Goal: Find contact information: Find contact information

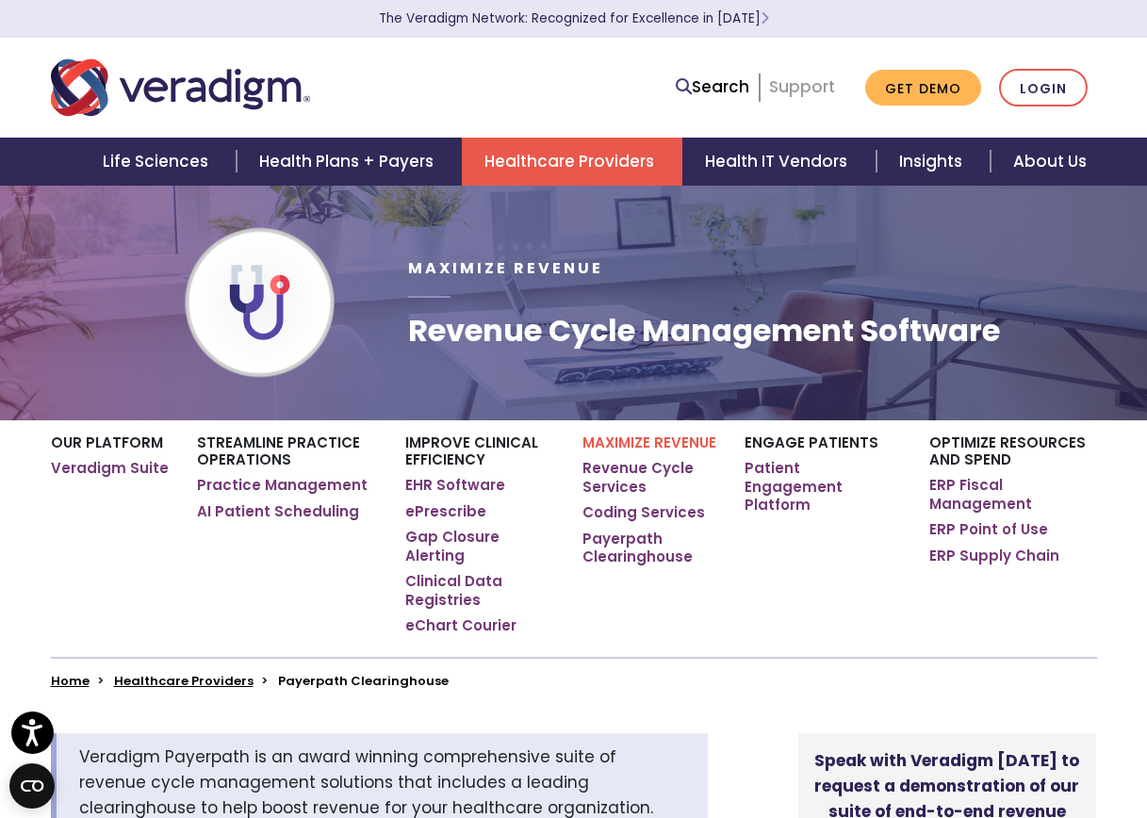
click at [799, 86] on link "Support" at bounding box center [802, 86] width 66 height 23
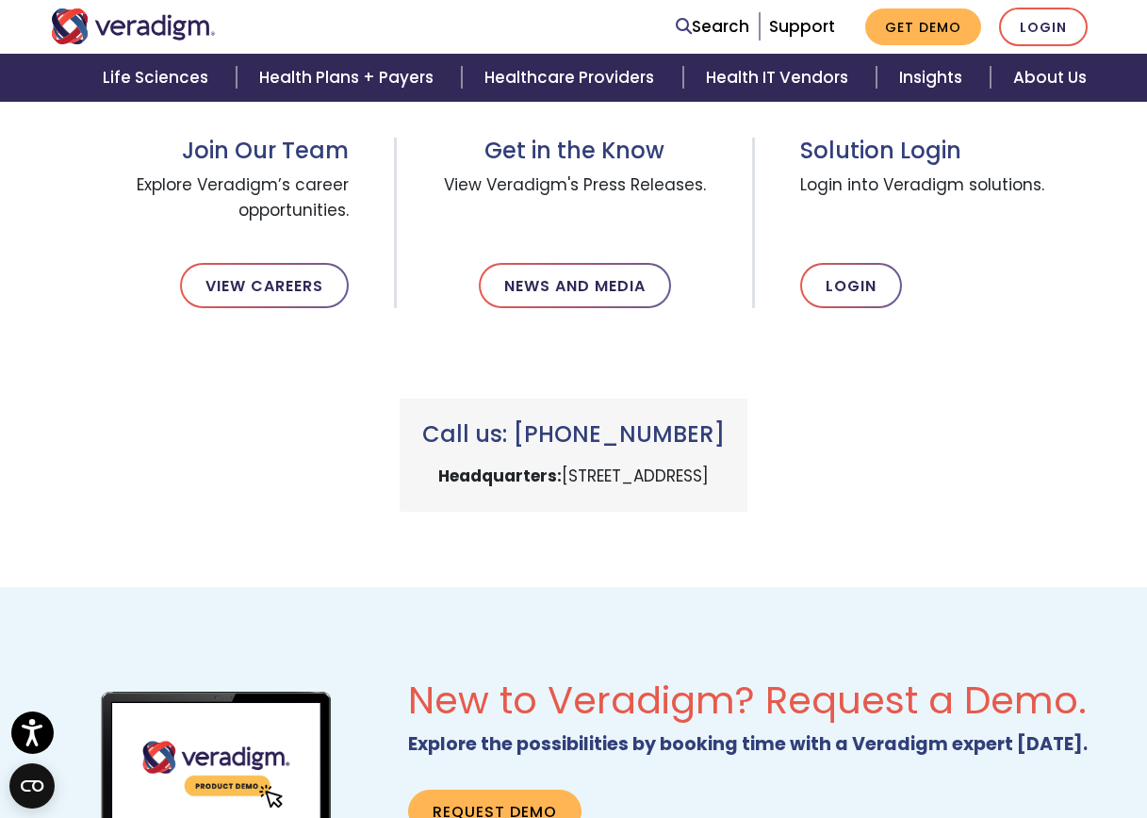
scroll to position [660, 0]
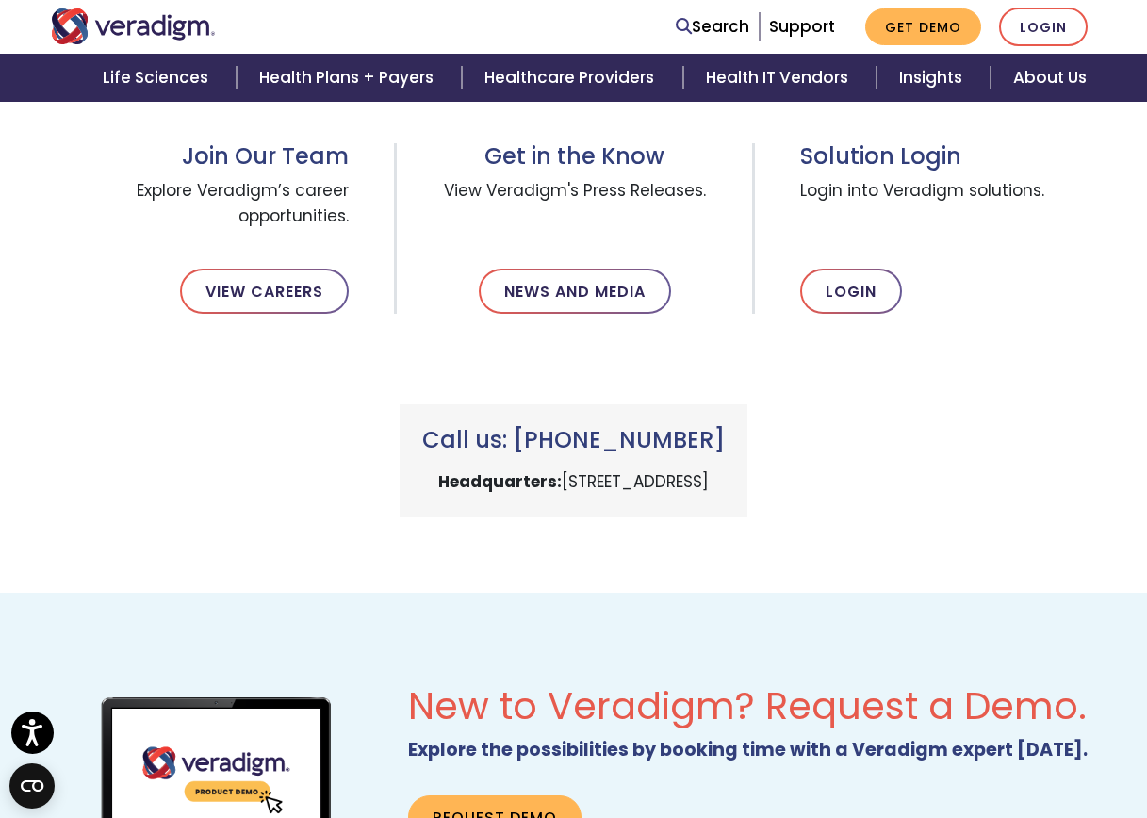
drag, startPoint x: 730, startPoint y: 436, endPoint x: 518, endPoint y: 433, distance: 212.1
click at [517, 433] on h3 "Call us: +1 (800) 877-5678" at bounding box center [573, 440] width 303 height 27
drag, startPoint x: 518, startPoint y: 433, endPoint x: 528, endPoint y: 433, distance: 9.5
drag, startPoint x: 528, startPoint y: 433, endPoint x: 778, endPoint y: 416, distance: 251.3
click at [747, 416] on div "Call us: +1 (800) 877-5678 Headquarters: 222 W Merchandise Mart Plaza, Chicago,…" at bounding box center [574, 460] width 348 height 113
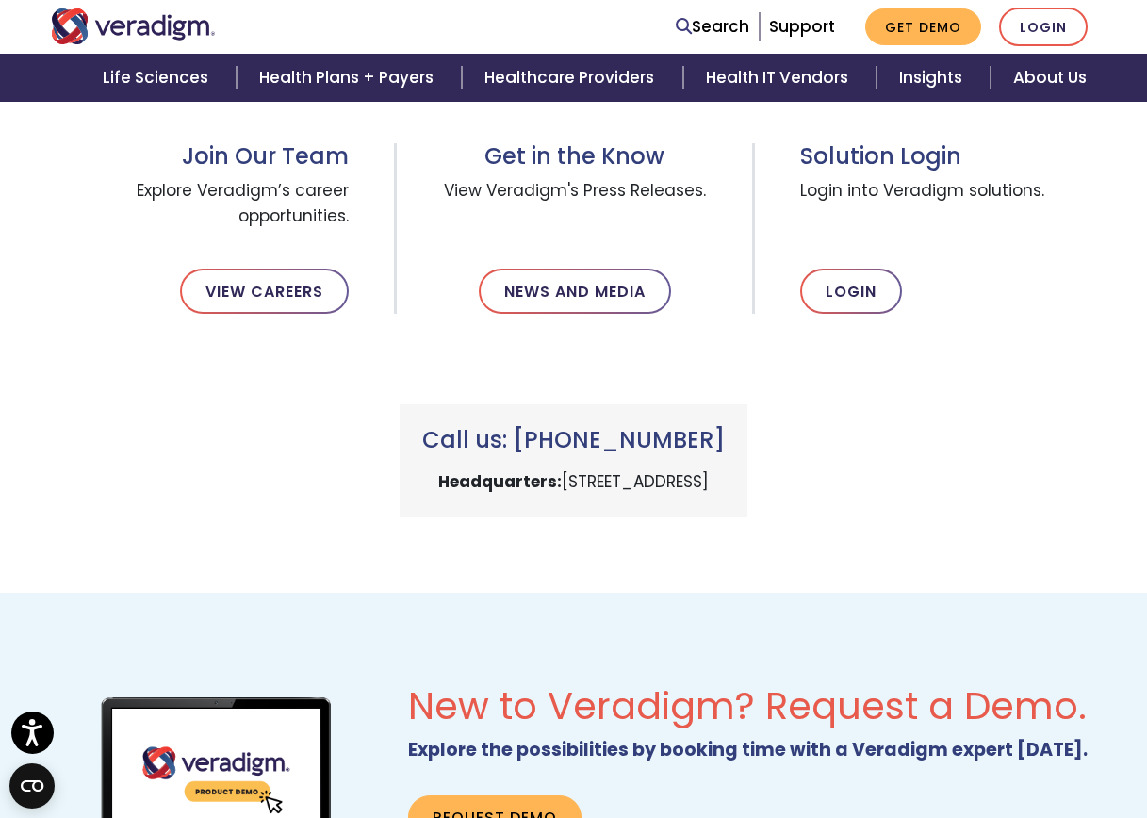
drag, startPoint x: 736, startPoint y: 438, endPoint x: 531, endPoint y: 443, distance: 205.5
click at [531, 443] on h3 "Call us: +1 (800) 877-5678" at bounding box center [573, 440] width 303 height 27
copy h3 "1 (800) 877-5678"
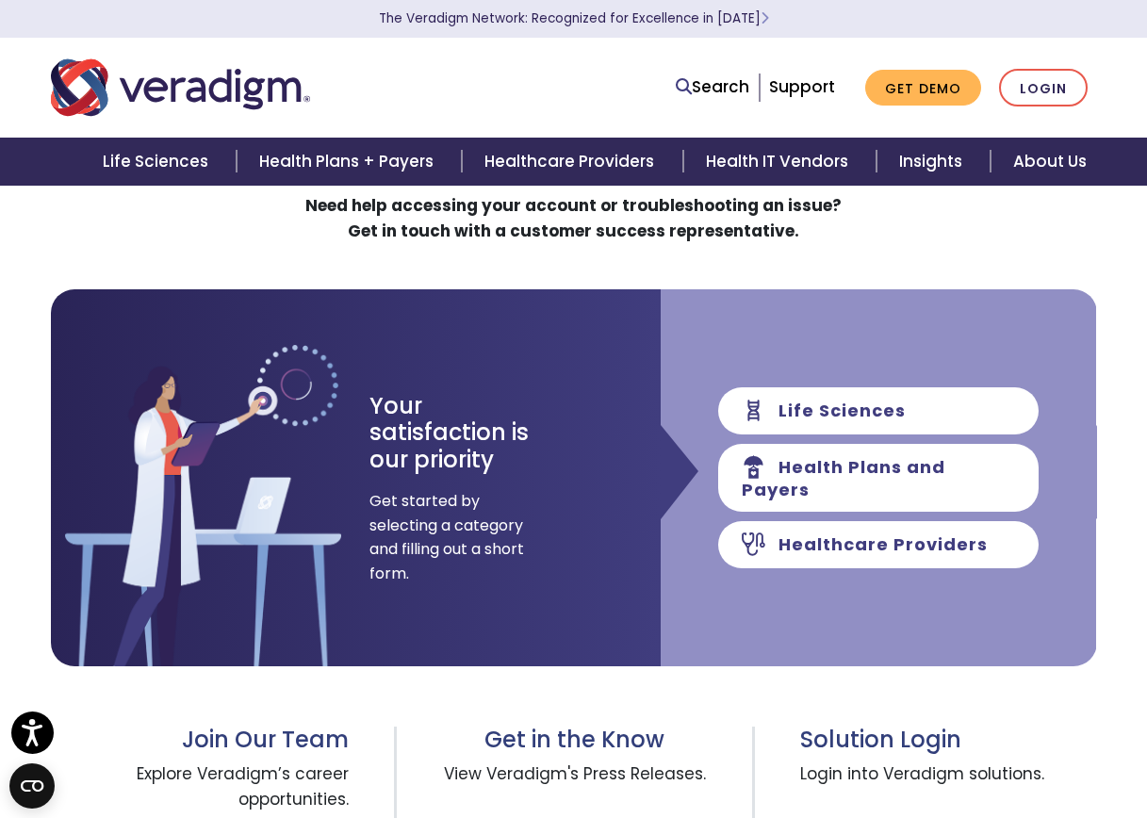
scroll to position [0, 0]
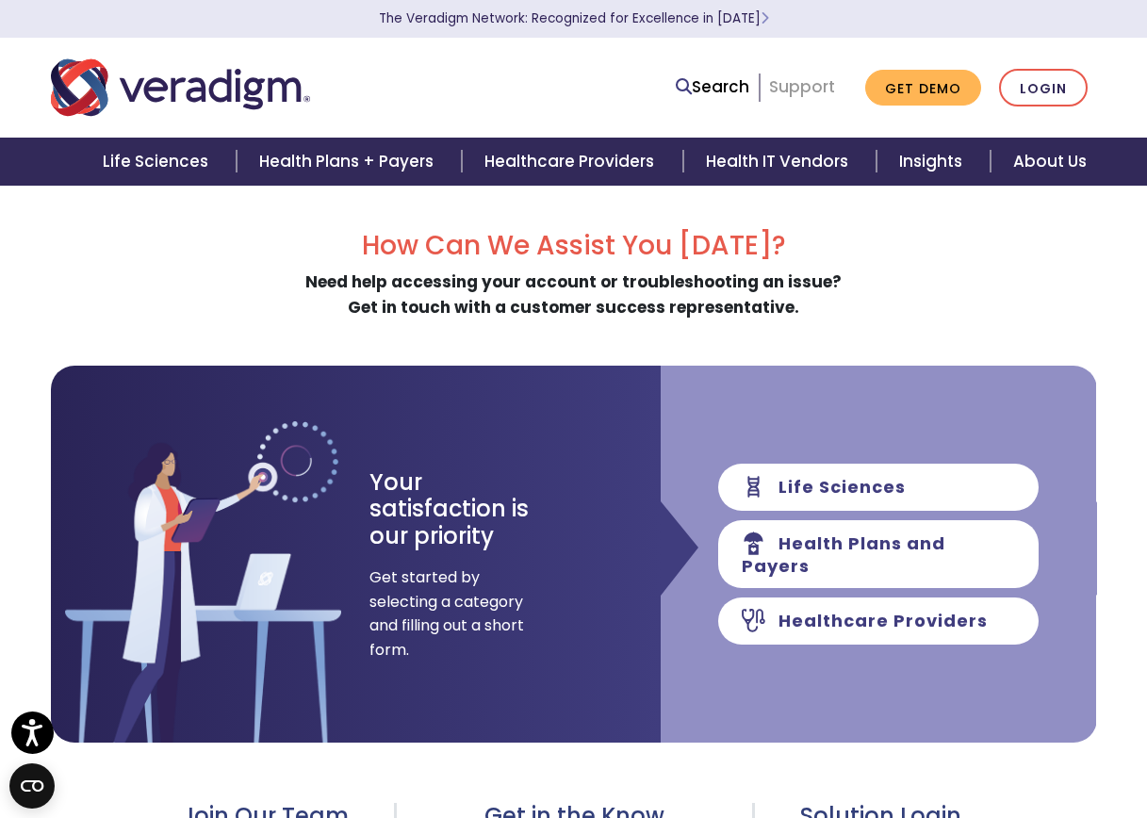
click at [811, 87] on link "Support" at bounding box center [802, 86] width 66 height 23
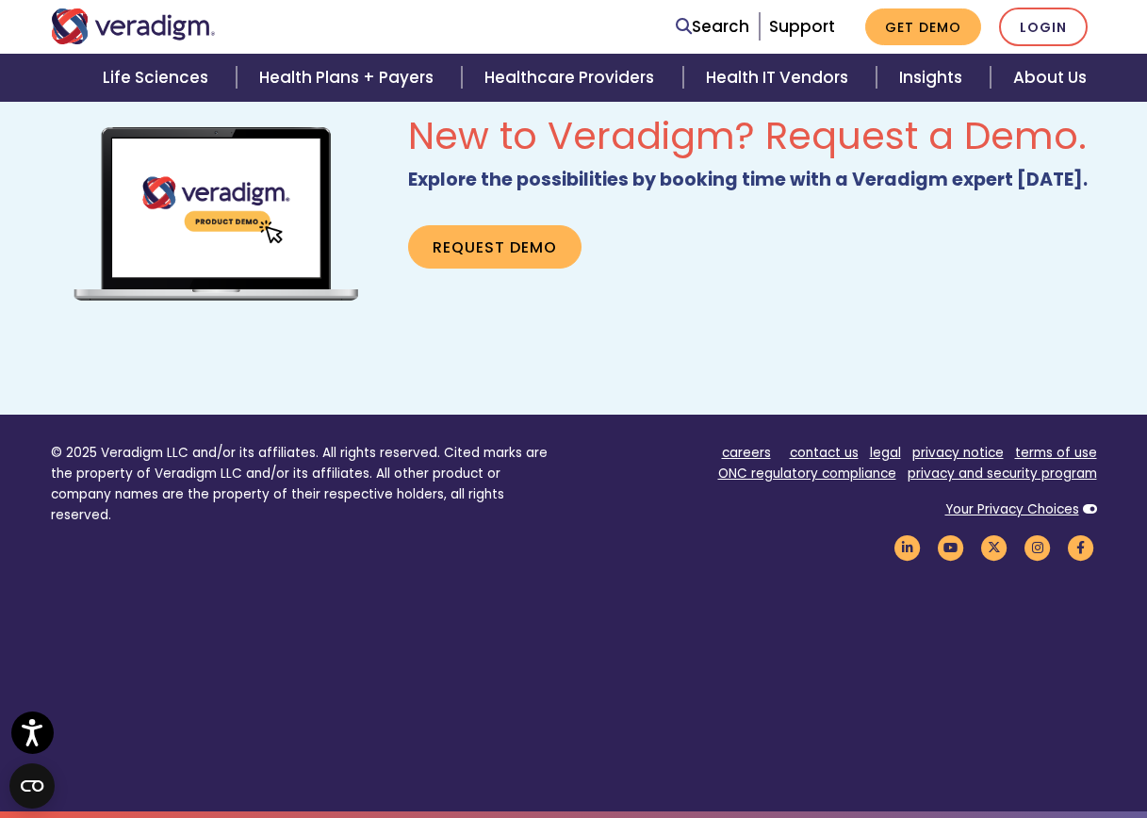
scroll to position [1231, 0]
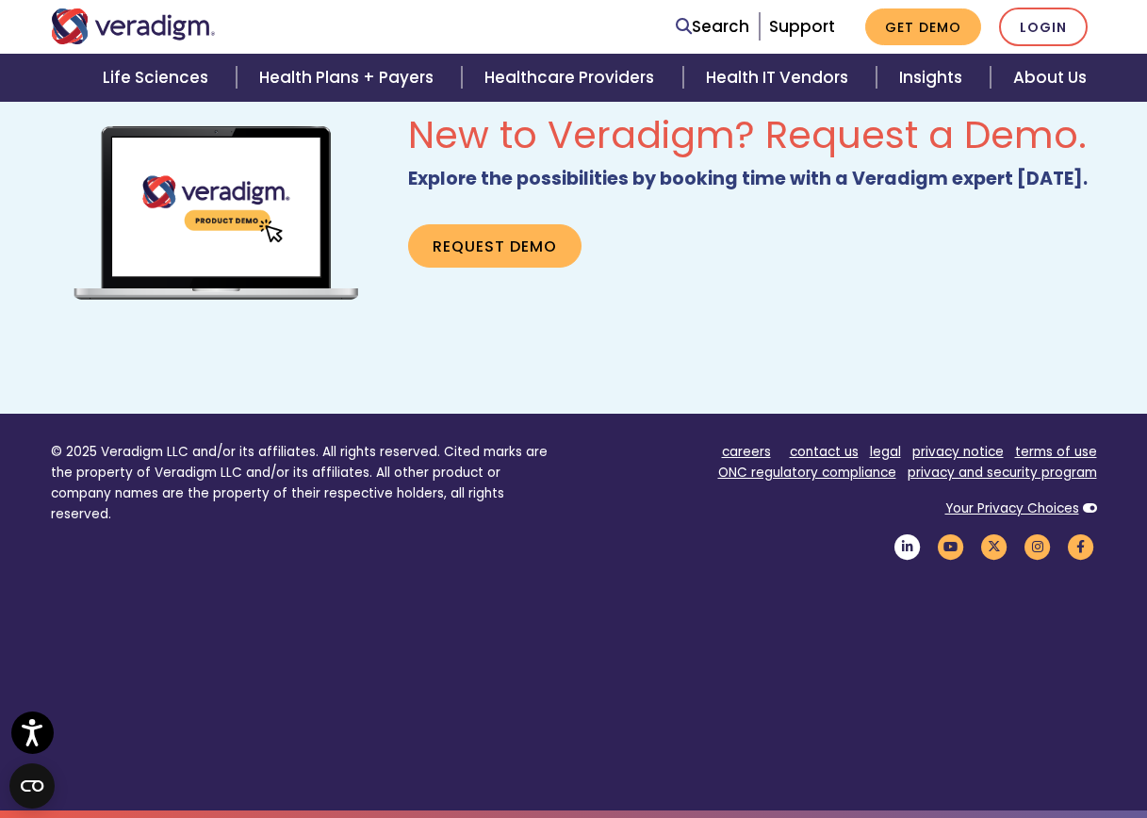
click at [906, 549] on icon "Veradigm LinkedIn Link" at bounding box center [907, 546] width 32 height 25
